Goal: Task Accomplishment & Management: Manage account settings

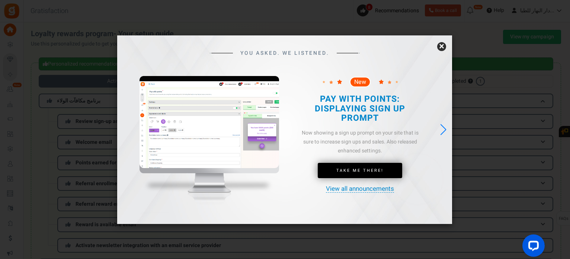
click at [446, 44] on div "YOU ASKED. WE LISTENED. New Take Me There!" at bounding box center [284, 129] width 335 height 189
click at [445, 43] on div "YOU ASKED. WE LISTENED. New Take Me There!" at bounding box center [284, 129] width 335 height 189
click at [438, 47] on link "×" at bounding box center [441, 46] width 9 height 9
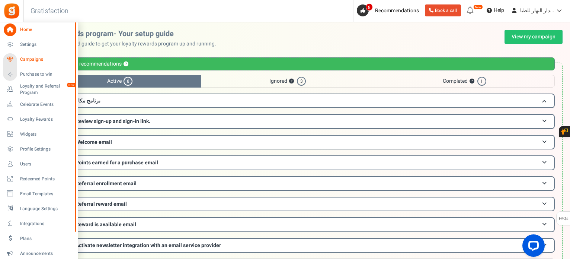
click at [41, 59] on span "Campaigns" at bounding box center [46, 59] width 52 height 6
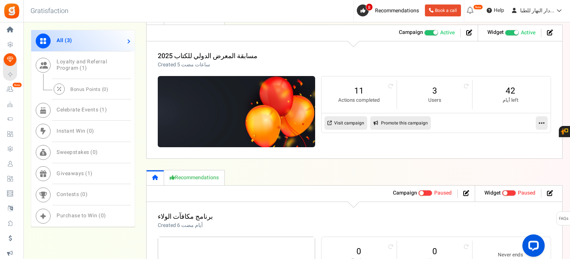
scroll to position [409, 0]
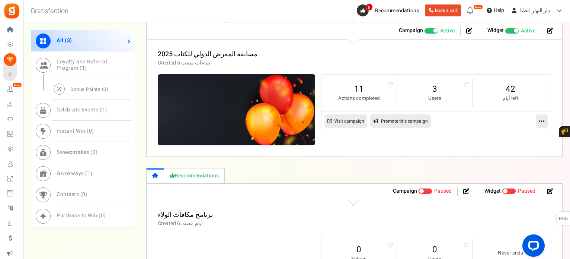
click at [428, 29] on span at bounding box center [431, 31] width 14 height 6
click at [424, 29] on input "Active Paused" at bounding box center [424, 30] width 0 height 5
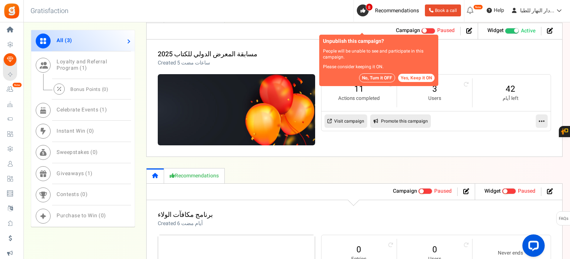
click at [513, 31] on span "Recommended: TURN ON" at bounding box center [512, 31] width 14 height 6
click at [505, 31] on input "Recommended: TURN ON Active Paused" at bounding box center [505, 30] width 0 height 5
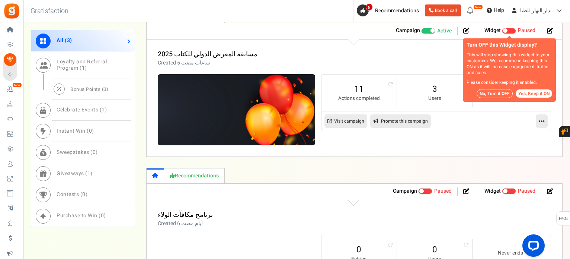
click at [510, 92] on button "No, Turn it OFF" at bounding box center [495, 93] width 36 height 9
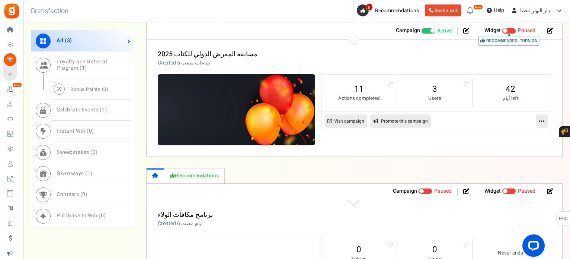
click at [425, 25] on ul "Campaign Active Paused" at bounding box center [431, 31] width 89 height 16
click at [427, 29] on span at bounding box center [428, 31] width 14 height 6
click at [421, 29] on input "Active Paused" at bounding box center [421, 30] width 0 height 5
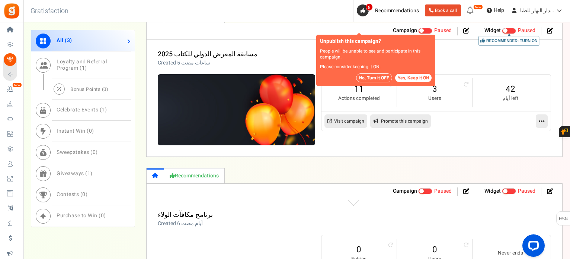
click at [369, 76] on button "No, Turn it OFF" at bounding box center [374, 77] width 36 height 9
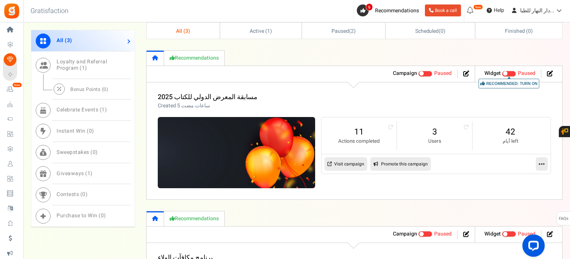
scroll to position [365, 0]
